Goal: Task Accomplishment & Management: Complete application form

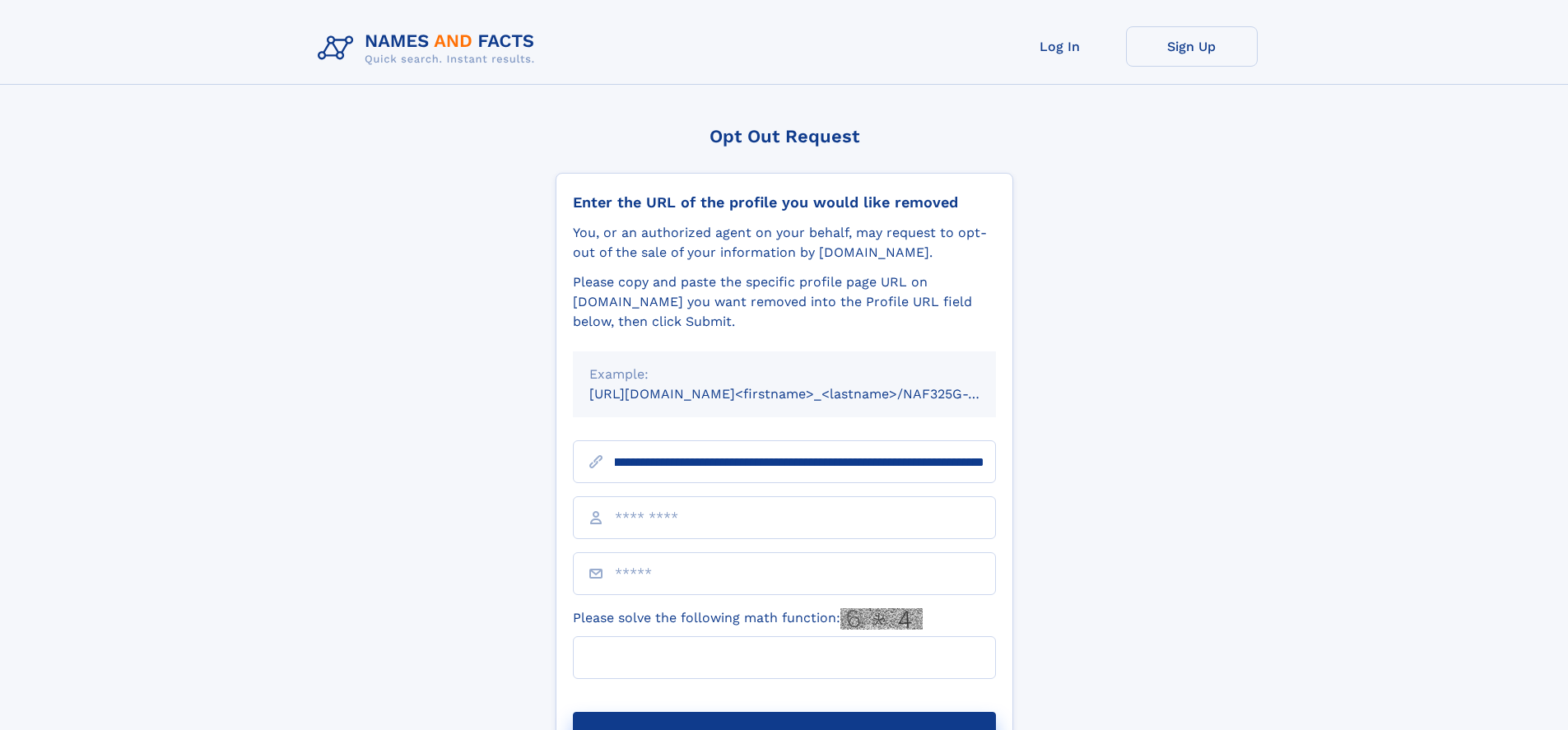
scroll to position [0, 197]
type input "**********"
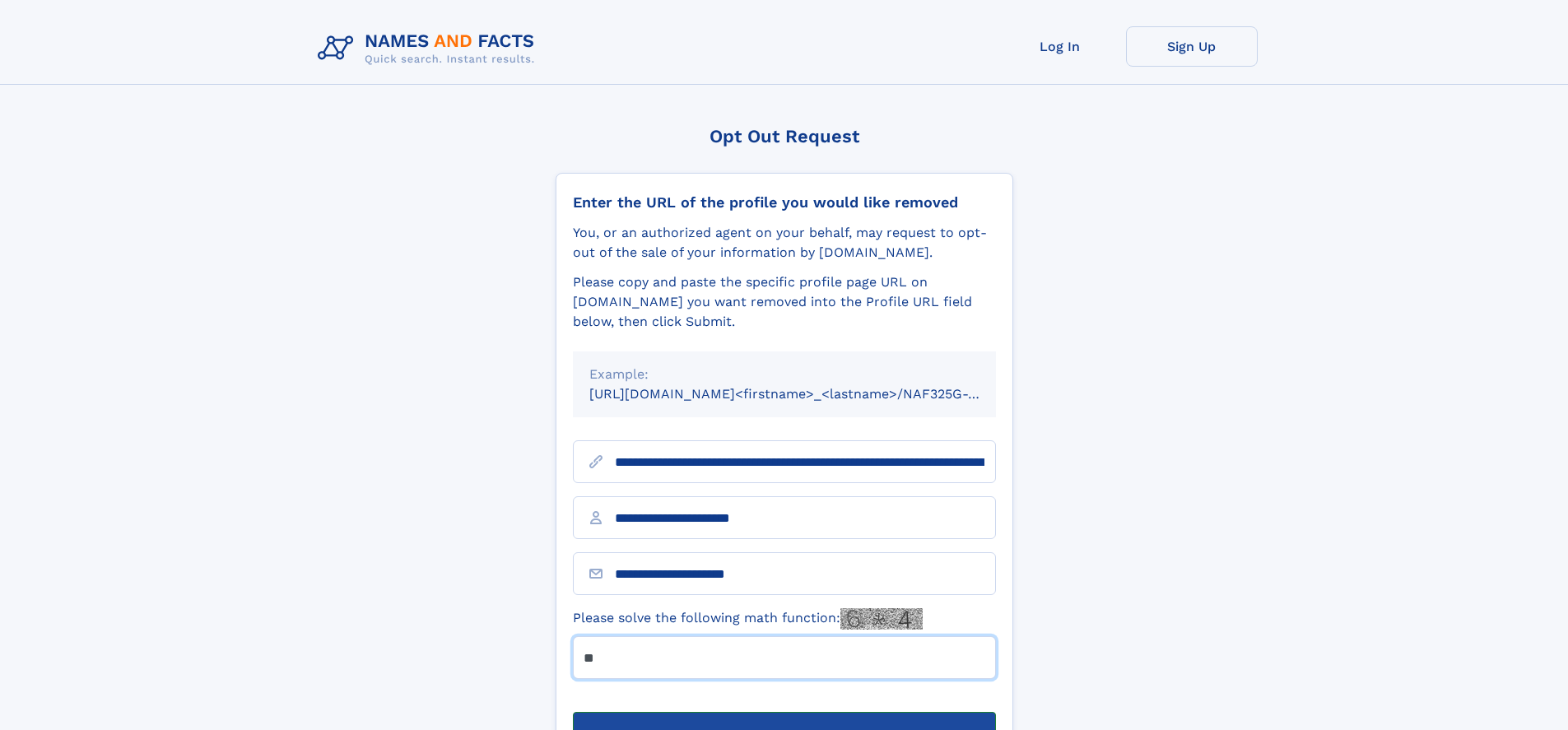
type input "**"
click at [783, 711] on button "Submit Opt Out Request" at bounding box center [784, 738] width 423 height 53
